Goal: Find contact information: Find contact information

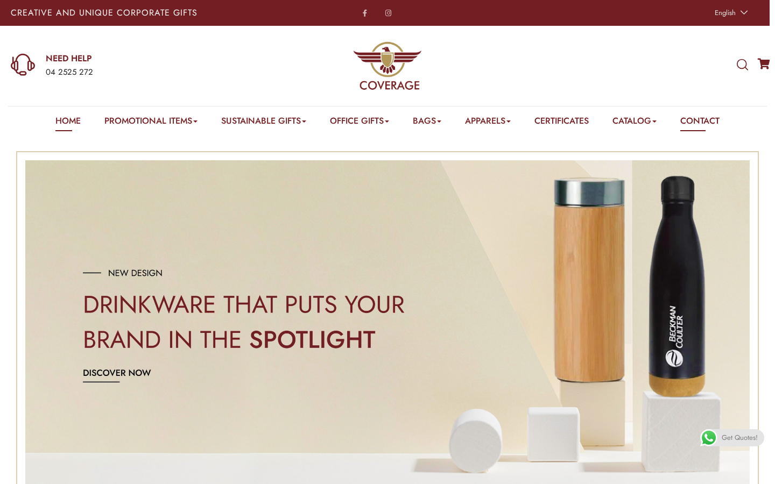
click at [708, 123] on link "Contact" at bounding box center [699, 123] width 39 height 17
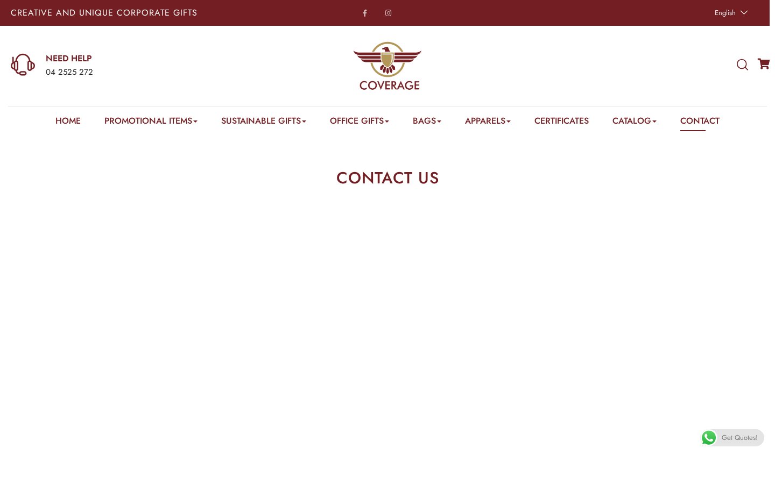
click at [724, 444] on span "Get Quotes!" at bounding box center [740, 437] width 36 height 17
click at [670, 154] on link "2025 Catalog – Coverage" at bounding box center [671, 152] width 85 height 14
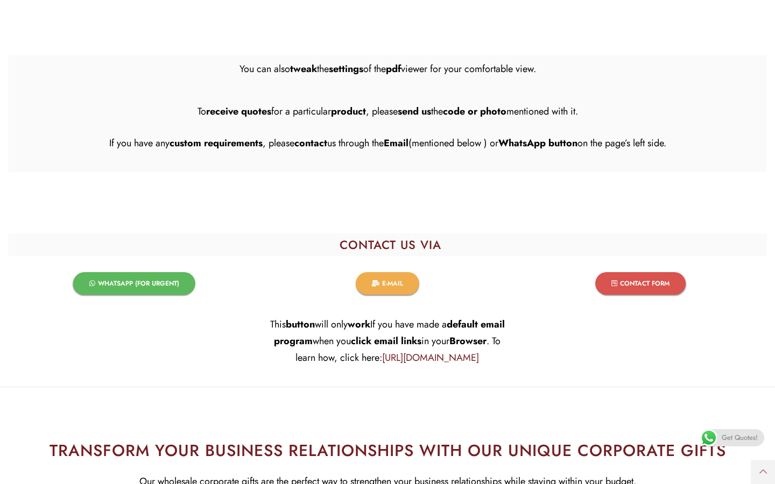
scroll to position [663, 0]
click at [504, 244] on h2 "CONTACT US VIA" at bounding box center [389, 244] width 753 height 12
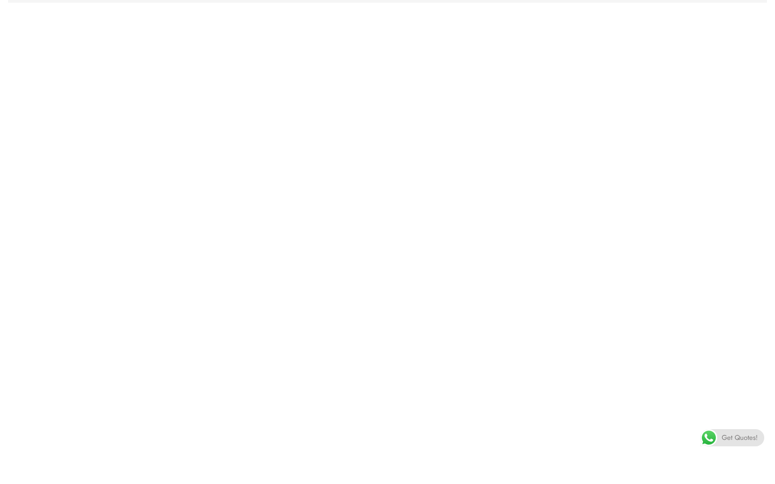
scroll to position [206, 0]
